Goal: Information Seeking & Learning: Find specific fact

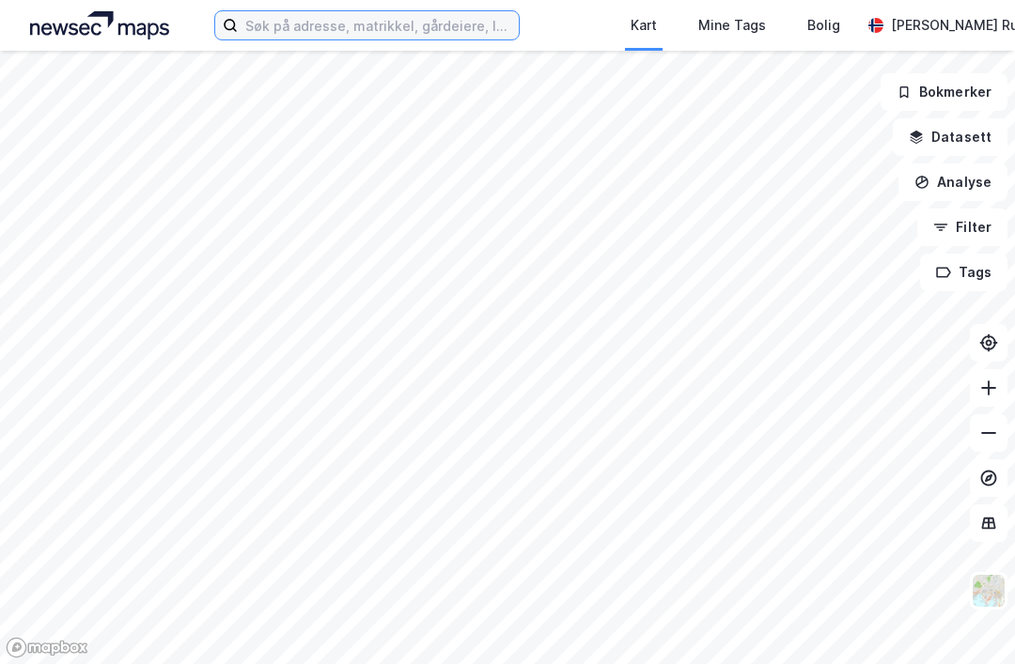
click at [238, 13] on input at bounding box center [378, 25] width 281 height 28
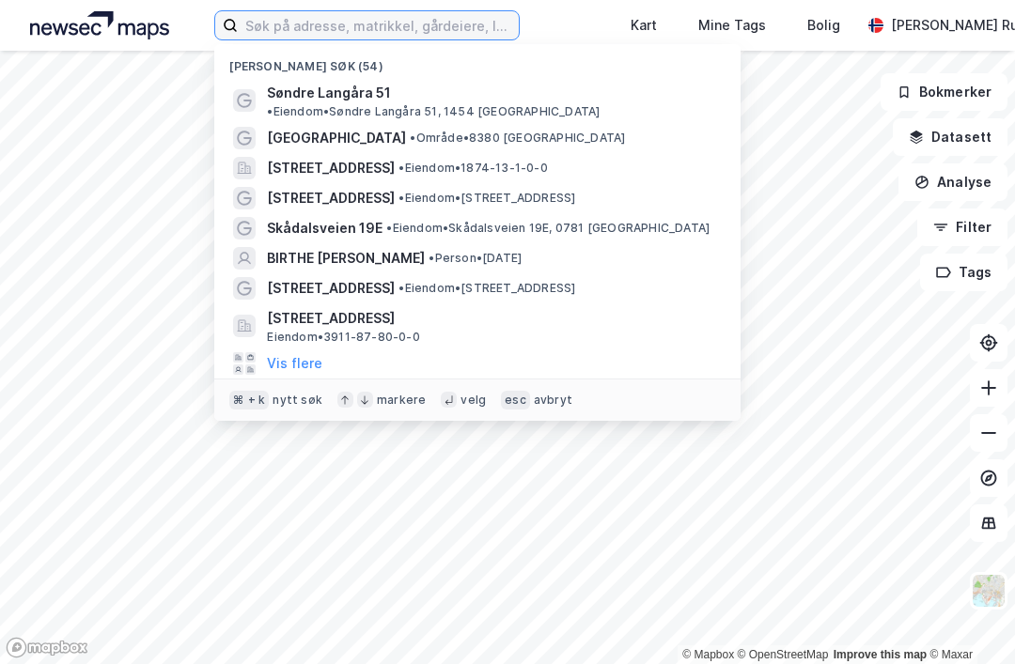
click at [238, 30] on input at bounding box center [378, 25] width 281 height 28
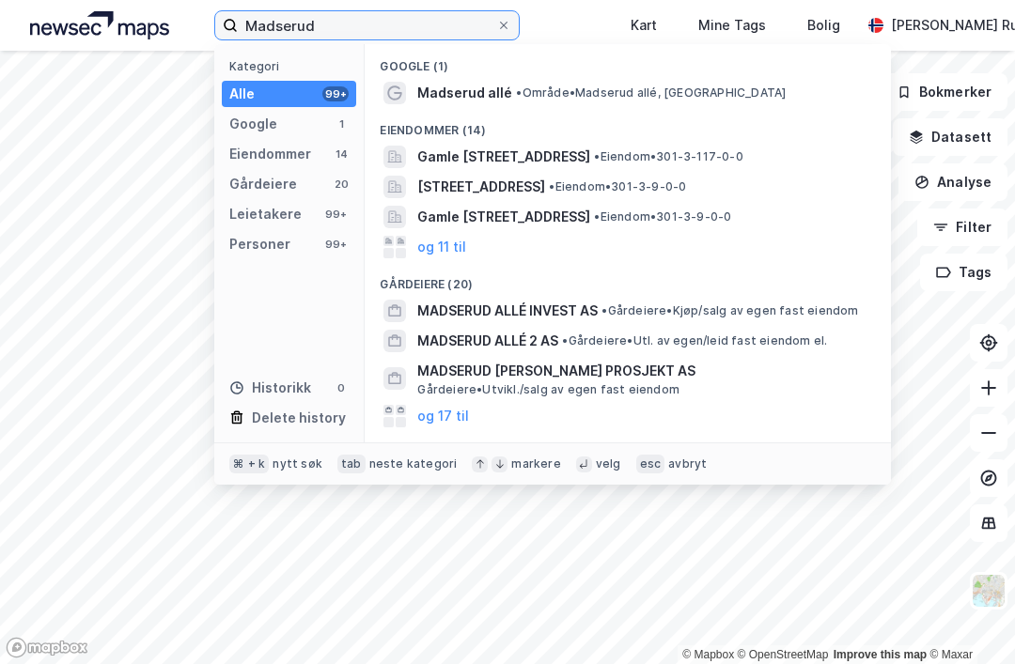
type input "Madserud"
click at [417, 85] on span "Madserud allé" at bounding box center [464, 93] width 95 height 23
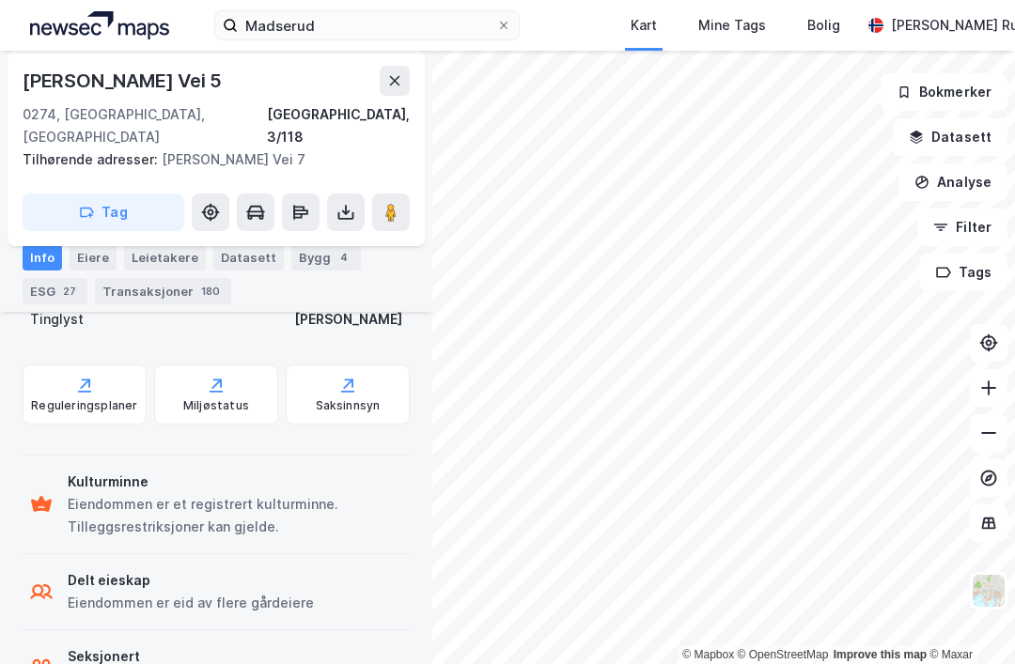
click at [37, 1] on div "Madserud Kart Mine Tags [PERSON_NAME] Rune [PERSON_NAME]" at bounding box center [507, 25] width 1015 height 51
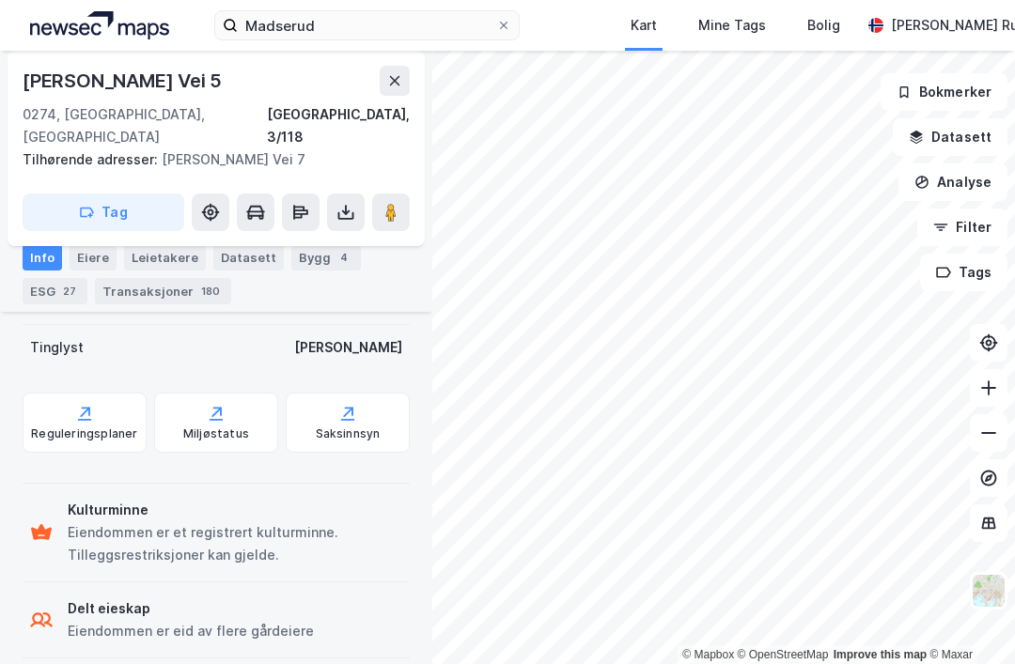
scroll to position [742, 0]
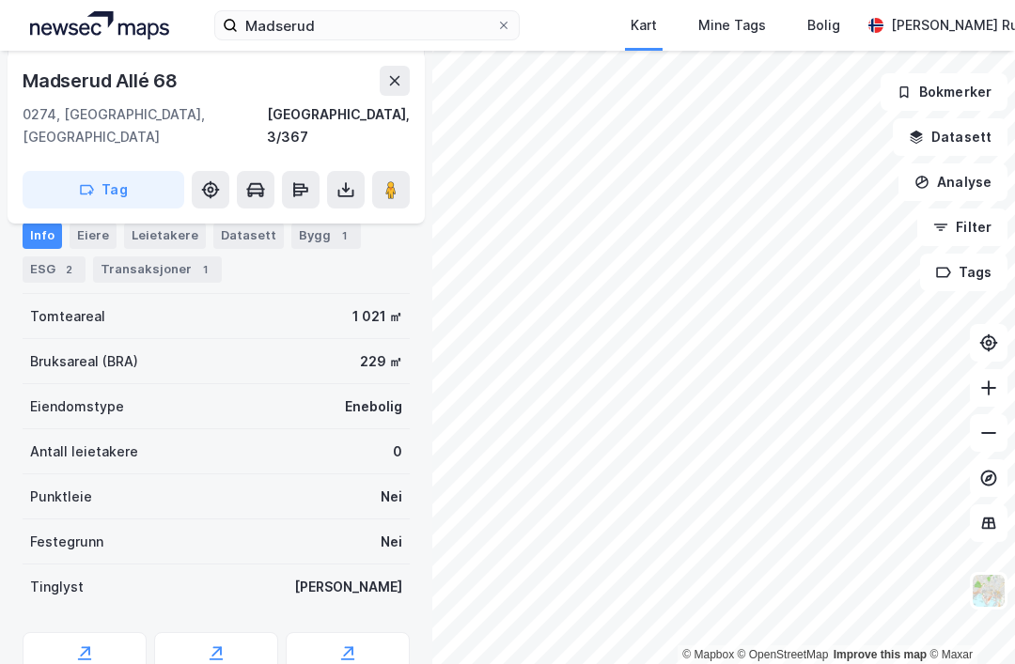
scroll to position [60, 0]
click at [92, 223] on div "Eiere" at bounding box center [93, 236] width 47 height 26
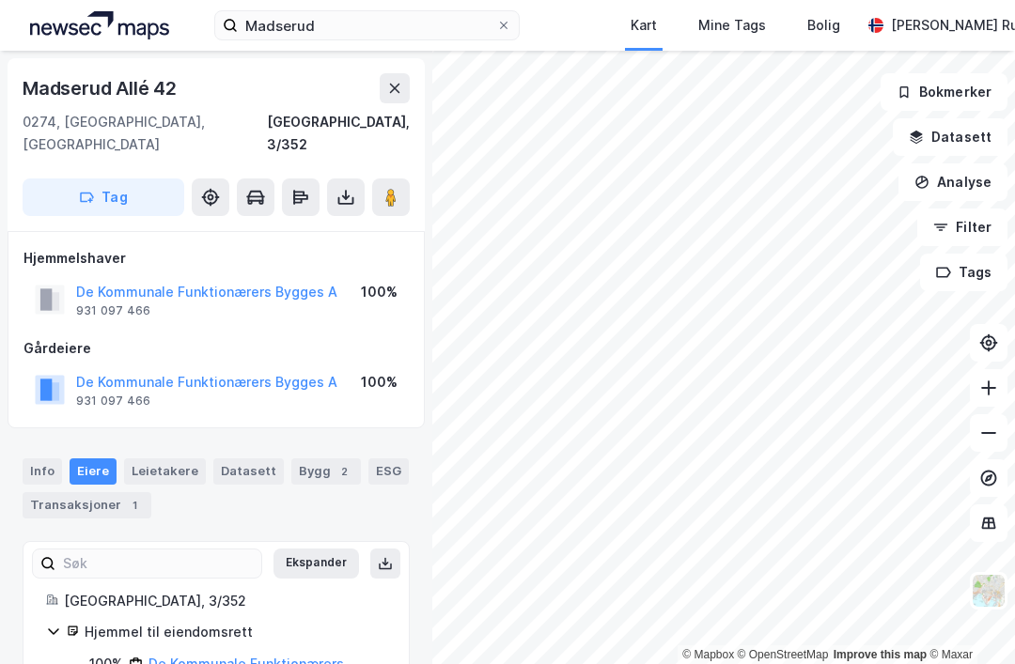
click at [153, 458] on div "Leietakere" at bounding box center [165, 471] width 82 height 26
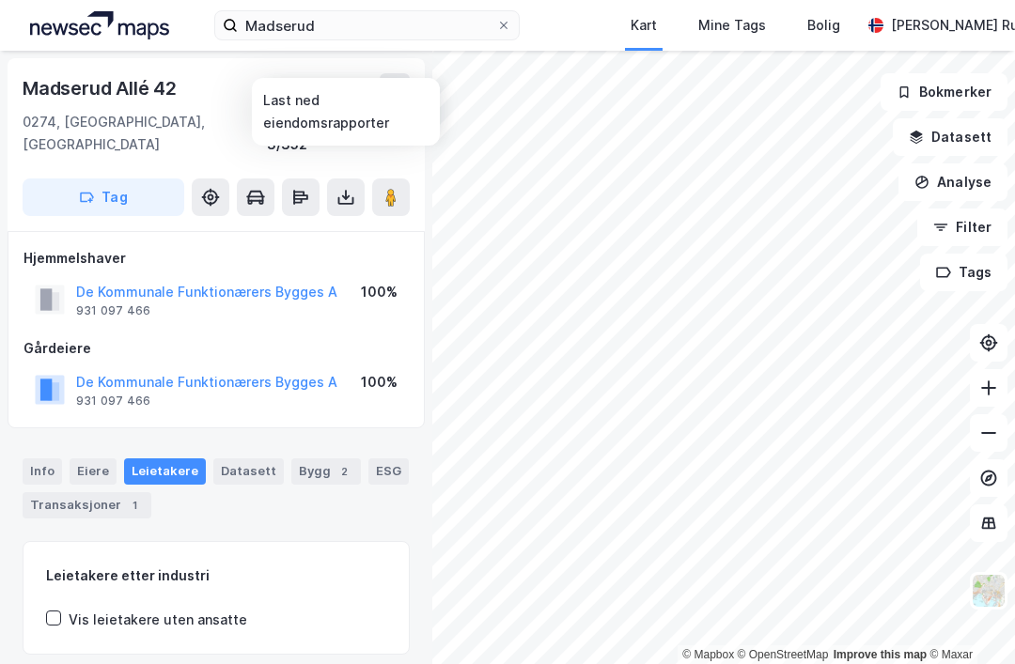
click at [343, 195] on icon at bounding box center [346, 197] width 8 height 5
click at [225, 227] on div "Last ned grunnbok" at bounding box center [252, 234] width 109 height 15
click at [1, 234] on div "[STREET_ADDRESS], 3/352 Tag Hjemmelshaver De Kommunale Funktionærers Bygges A 9…" at bounding box center [216, 357] width 432 height 613
